Goal: Task Accomplishment & Management: Manage account settings

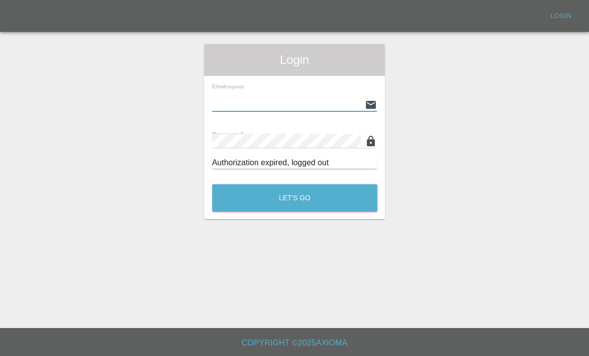
type input "[EMAIL_ADDRESS][DOMAIN_NAME]"
click at [294, 198] on button "Let's Go" at bounding box center [294, 197] width 165 height 27
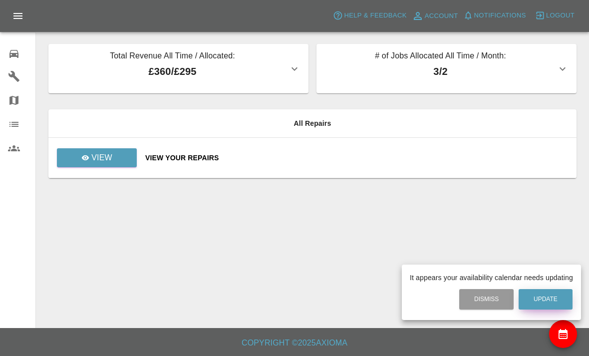
click at [556, 302] on button "Update" at bounding box center [545, 299] width 54 height 20
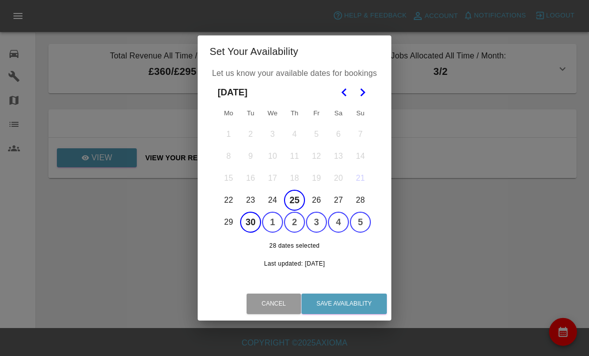
click at [366, 92] on icon "Go to the Next Month" at bounding box center [362, 92] width 12 height 12
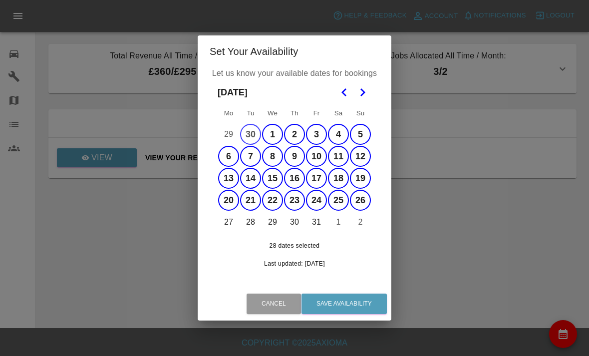
click at [364, 90] on icon "Go to the Next Month" at bounding box center [362, 92] width 12 height 12
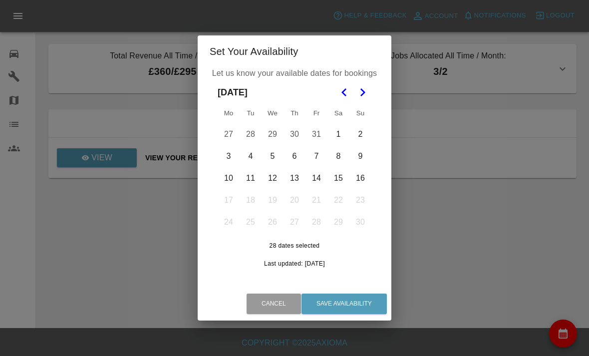
click at [233, 131] on button "27" at bounding box center [228, 134] width 21 height 21
click at [297, 144] on button "30" at bounding box center [294, 134] width 21 height 21
click at [242, 134] on button "28" at bounding box center [250, 134] width 21 height 21
click at [231, 140] on button "27" at bounding box center [228, 134] width 21 height 21
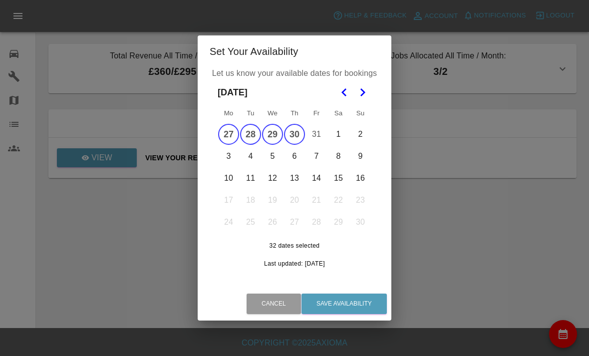
click at [319, 132] on button "31" at bounding box center [316, 134] width 21 height 21
click at [227, 158] on button "3" at bounding box center [228, 156] width 21 height 21
click at [227, 157] on button "3" at bounding box center [228, 156] width 21 height 21
click at [274, 155] on button "5" at bounding box center [272, 156] width 21 height 21
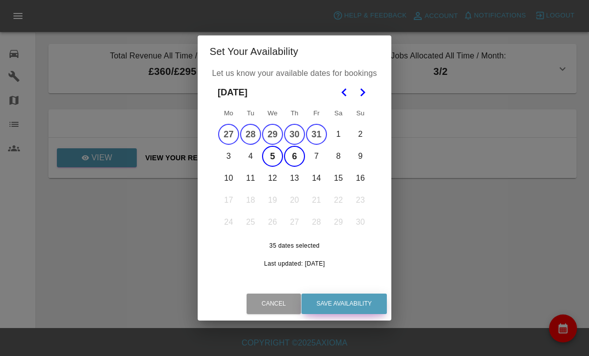
click at [362, 312] on button "Save Availability" at bounding box center [343, 303] width 85 height 20
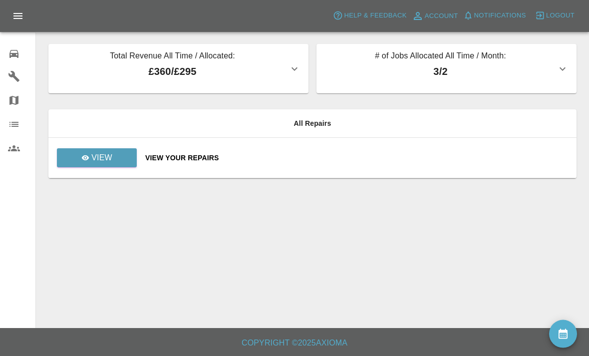
click at [559, 66] on icon "button" at bounding box center [562, 69] width 12 height 12
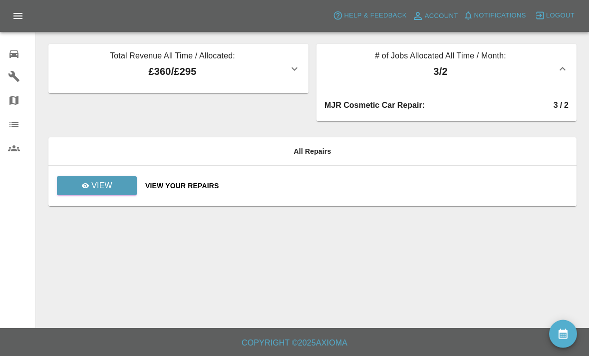
click at [92, 74] on p "£360 / £295" at bounding box center [172, 71] width 232 height 15
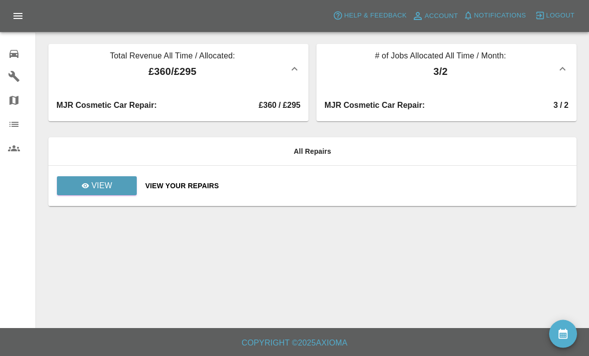
click at [83, 111] on div "MJR Cosmetic Car Repair : £360 / £295" at bounding box center [178, 105] width 244 height 16
click at [17, 57] on icon at bounding box center [13, 54] width 9 height 8
click at [102, 184] on p "View" at bounding box center [101, 186] width 21 height 12
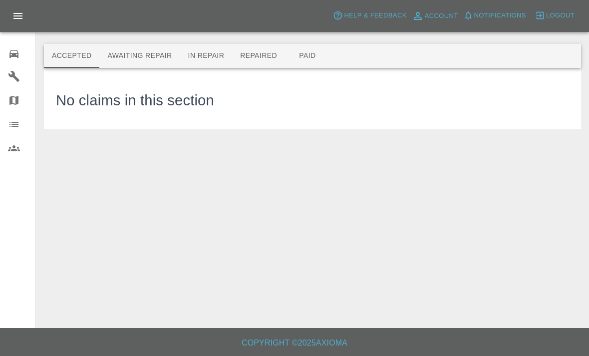
click at [217, 60] on button "In Repair" at bounding box center [206, 56] width 52 height 24
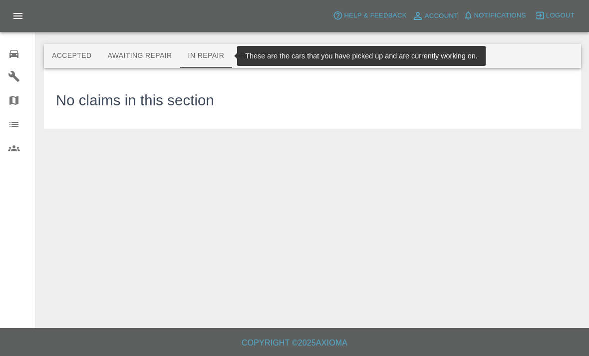
click at [255, 57] on button "Repaired" at bounding box center [258, 56] width 53 height 24
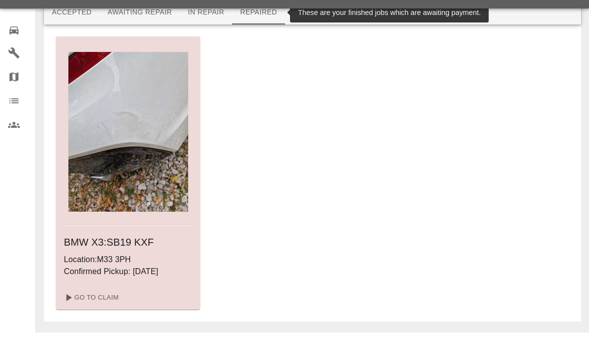
scroll to position [17, 0]
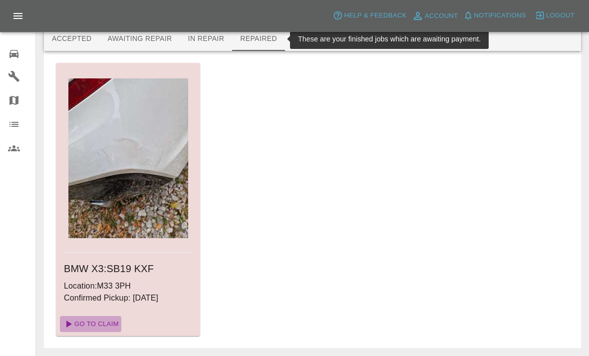
click at [103, 323] on link "Go To Claim" at bounding box center [90, 324] width 61 height 16
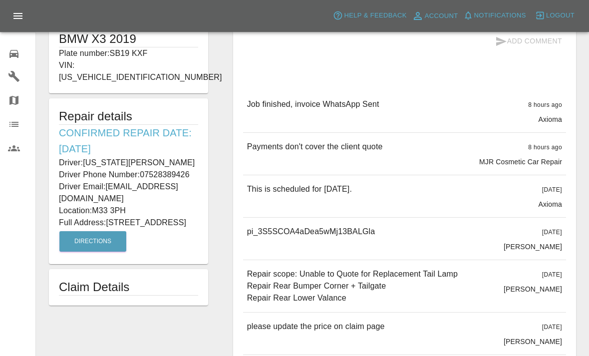
scroll to position [214, 0]
click at [121, 285] on h1 "Claim Details" at bounding box center [128, 287] width 139 height 16
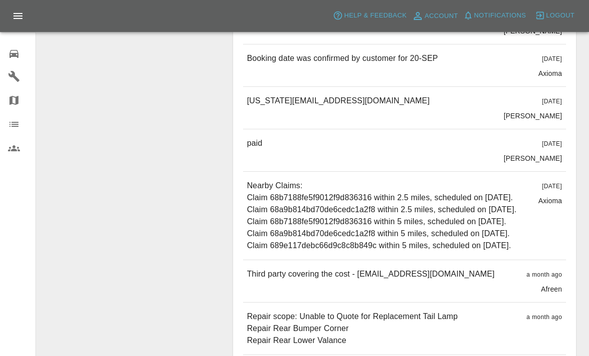
scroll to position [524, 0]
click at [535, 158] on p "[PERSON_NAME]" at bounding box center [532, 159] width 58 height 10
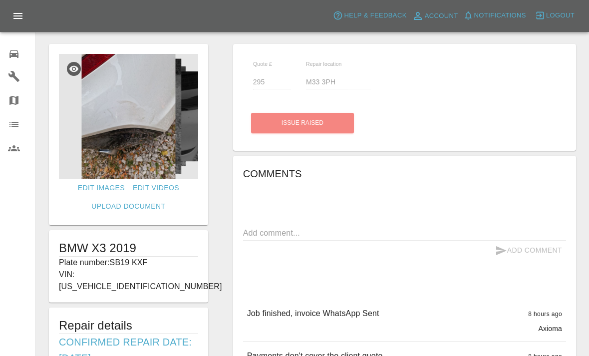
scroll to position [0, 0]
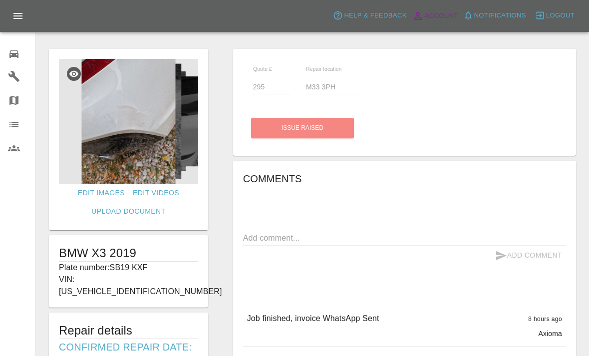
click at [448, 9] on link "Account" at bounding box center [434, 16] width 51 height 16
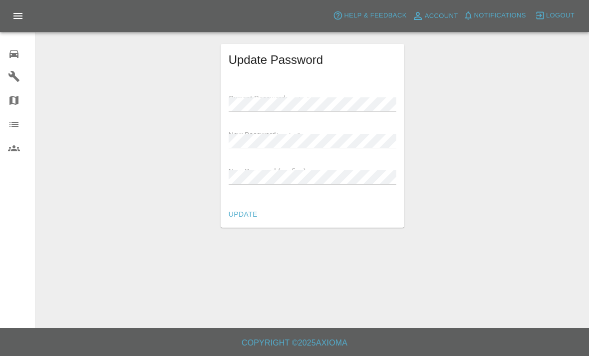
click at [387, 18] on span "Help & Feedback" at bounding box center [375, 15] width 62 height 11
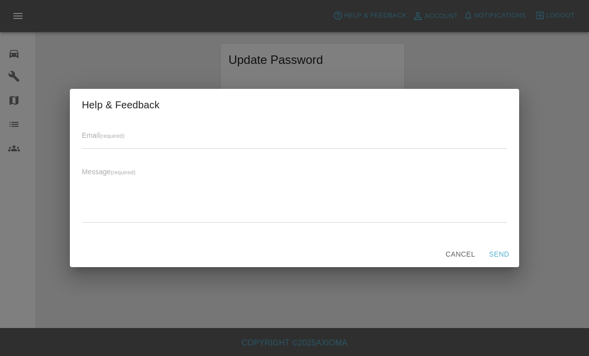
click at [454, 255] on button "Cancel" at bounding box center [460, 254] width 37 height 18
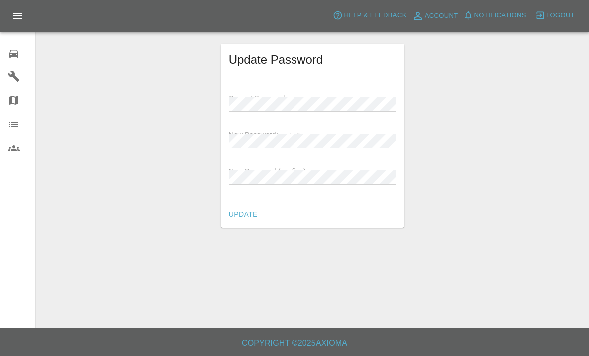
click at [503, 21] on button "Notifications" at bounding box center [495, 15] width 68 height 15
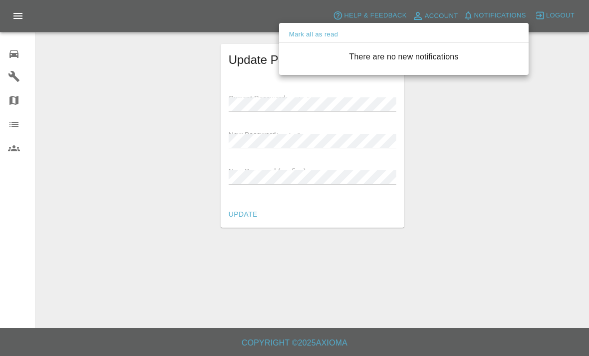
click at [7, 49] on div at bounding box center [294, 178] width 589 height 356
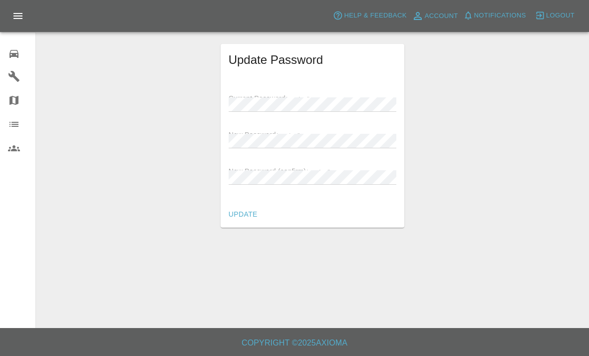
click at [15, 51] on icon at bounding box center [14, 54] width 12 height 12
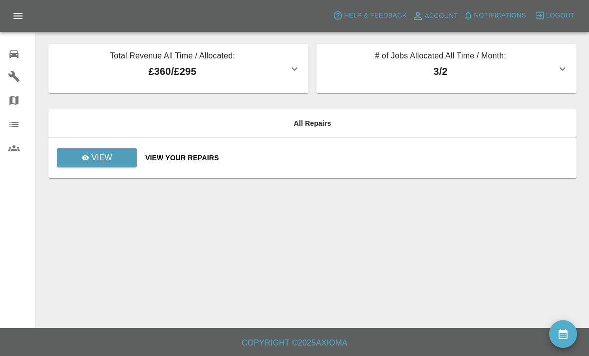
click at [567, 339] on icon "availability" at bounding box center [563, 334] width 12 height 12
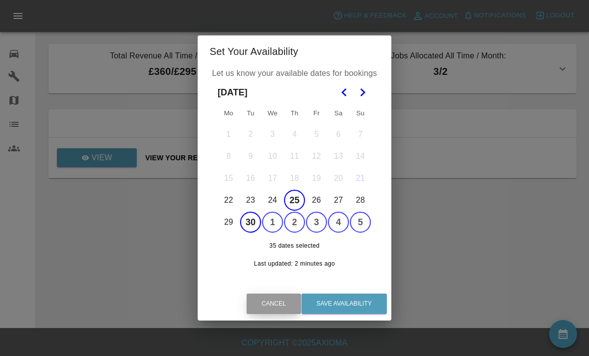
click at [267, 303] on button "Cancel" at bounding box center [273, 303] width 54 height 20
